Goal: Task Accomplishment & Management: Manage account settings

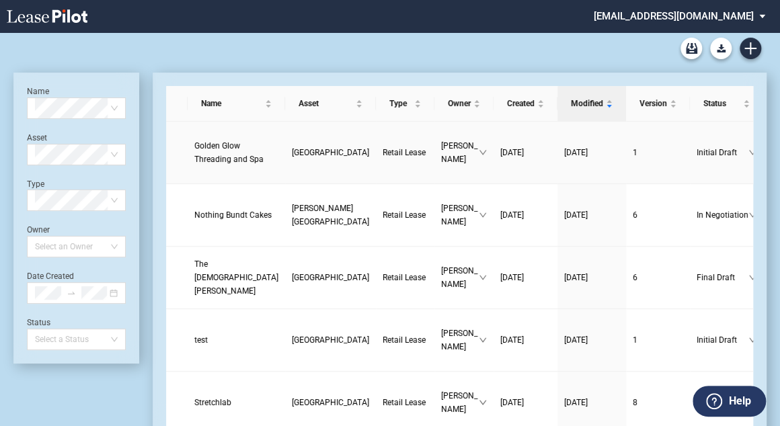
click at [216, 164] on span "Golden Glow Threading and Spa" at bounding box center [228, 152] width 69 height 23
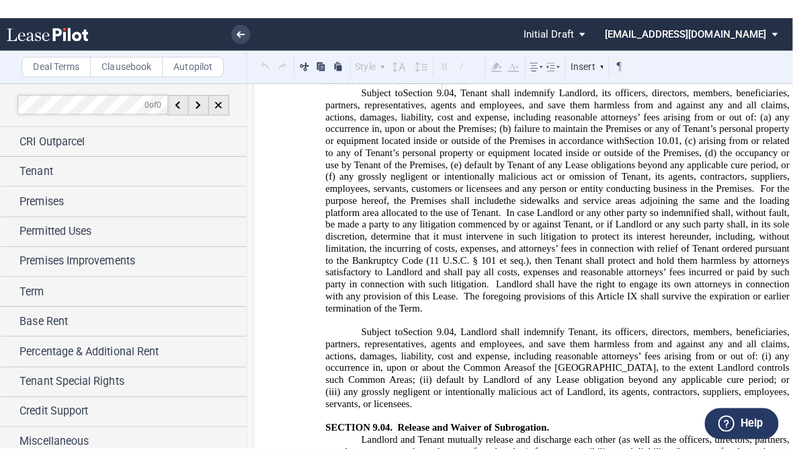
scroll to position [10166, 0]
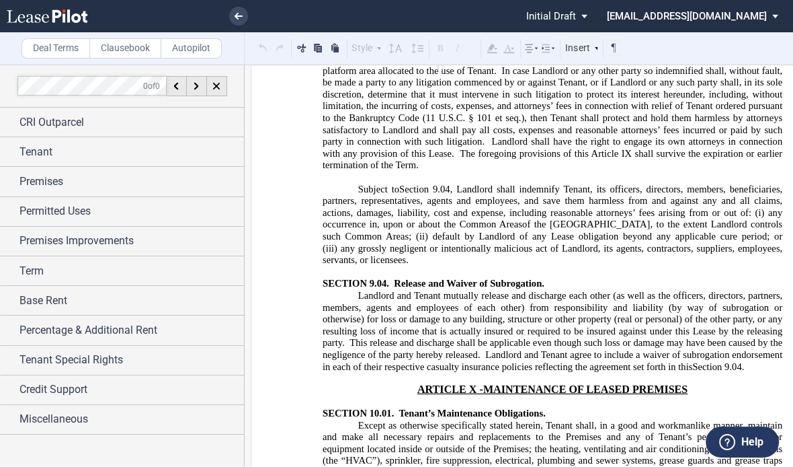
drag, startPoint x: 387, startPoint y: 201, endPoint x: 403, endPoint y: 204, distance: 15.8
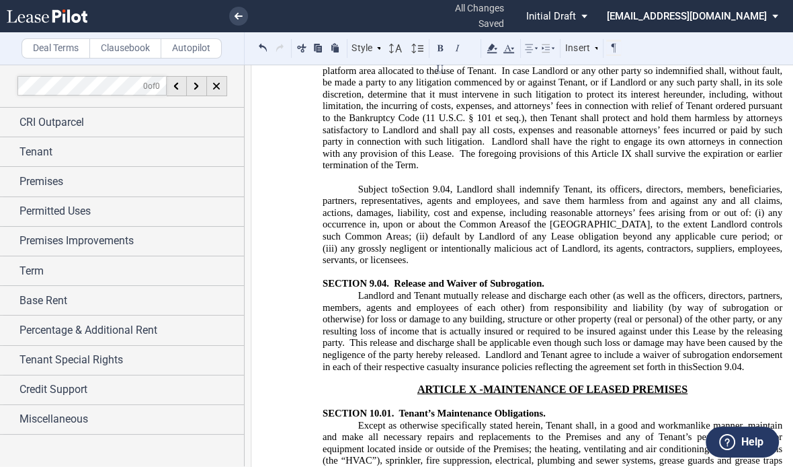
drag, startPoint x: 453, startPoint y: 331, endPoint x: 580, endPoint y: 324, distance: 126.6
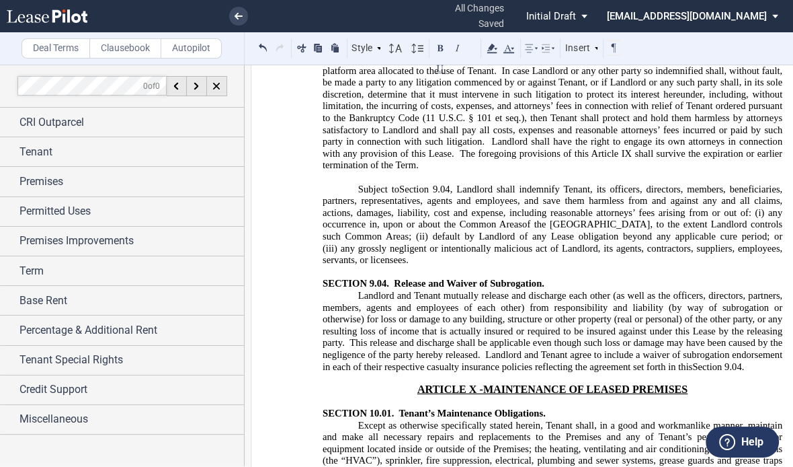
drag, startPoint x: 721, startPoint y: 303, endPoint x: 639, endPoint y: 304, distance: 81.4
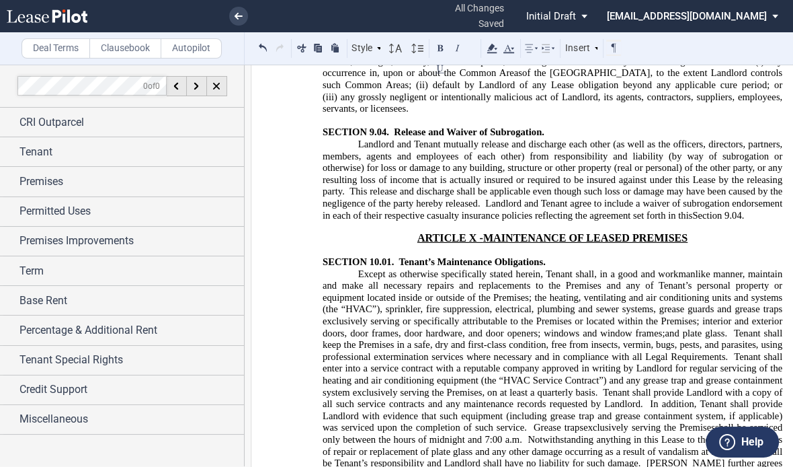
scroll to position [10382, 0]
